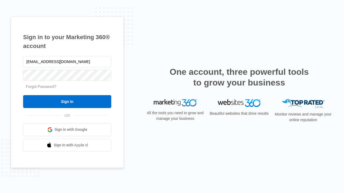
type input "[EMAIL_ADDRESS][DOMAIN_NAME]"
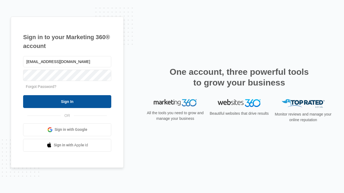
click at [67, 102] on input "Sign In" at bounding box center [67, 101] width 88 height 13
